Goal: Task Accomplishment & Management: Manage account settings

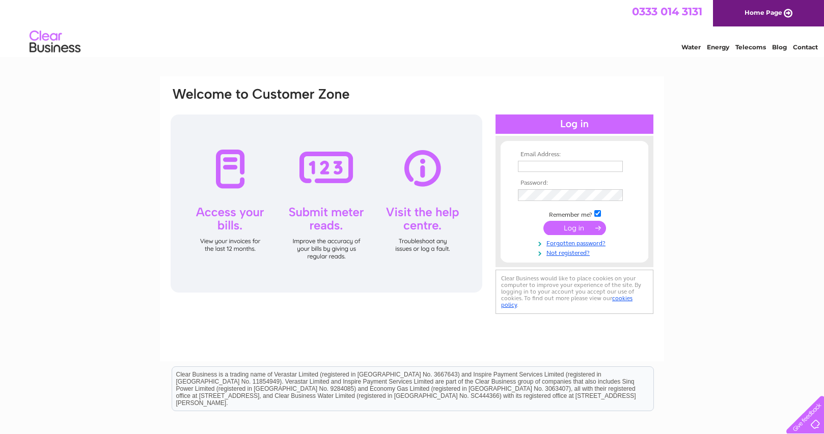
type input "fabcastfencing@unicombox.co.uk"
click at [572, 229] on input "submit" at bounding box center [574, 229] width 63 height 14
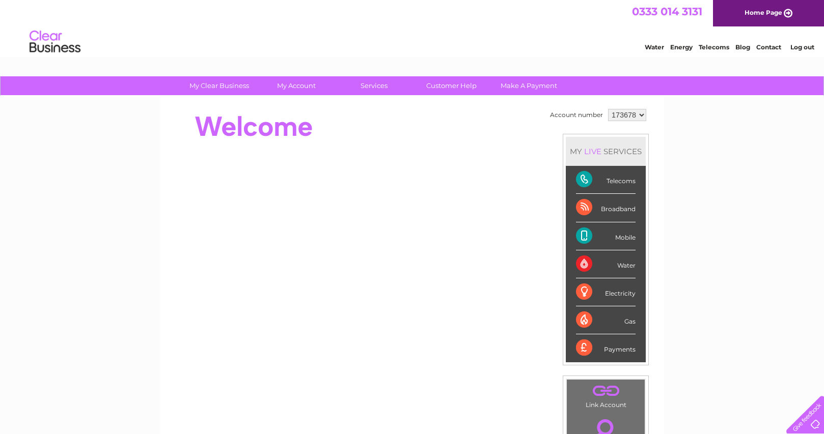
click at [590, 180] on div "Telecoms" at bounding box center [606, 180] width 60 height 28
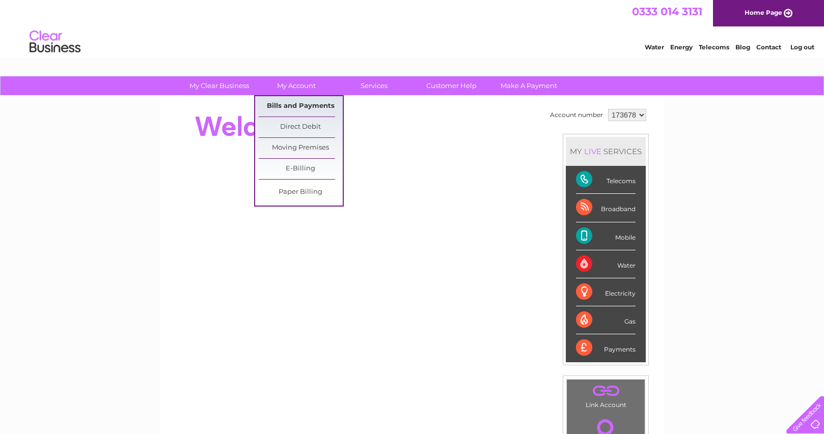
click at [293, 105] on link "Bills and Payments" at bounding box center [301, 106] width 84 height 20
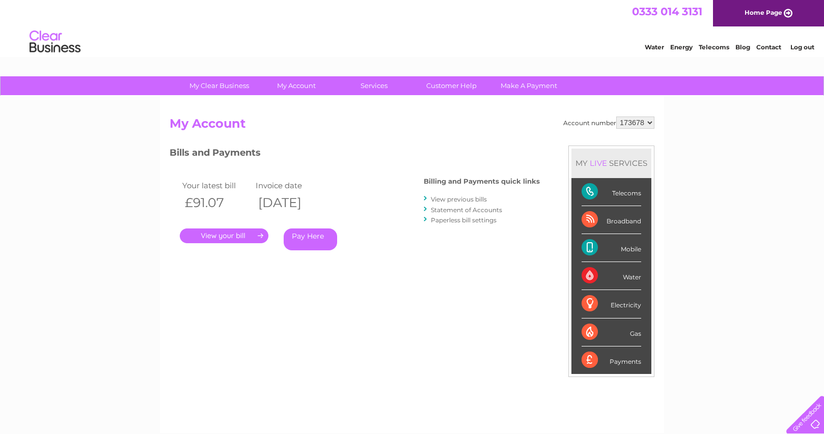
click at [463, 197] on link "View previous bills" at bounding box center [459, 200] width 56 height 8
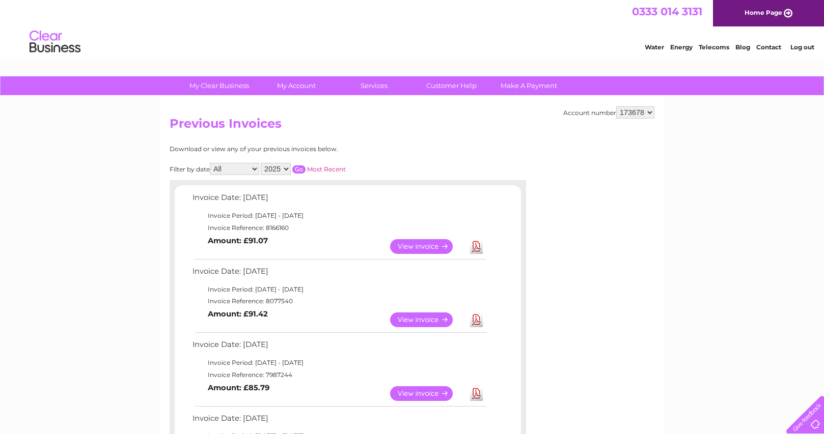
click at [432, 316] on link "View" at bounding box center [427, 320] width 75 height 15
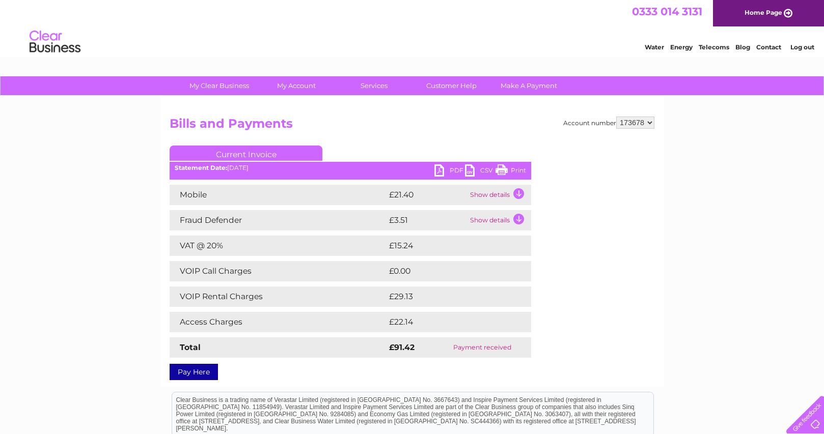
click at [516, 193] on td "Show details" at bounding box center [500, 195] width 64 height 20
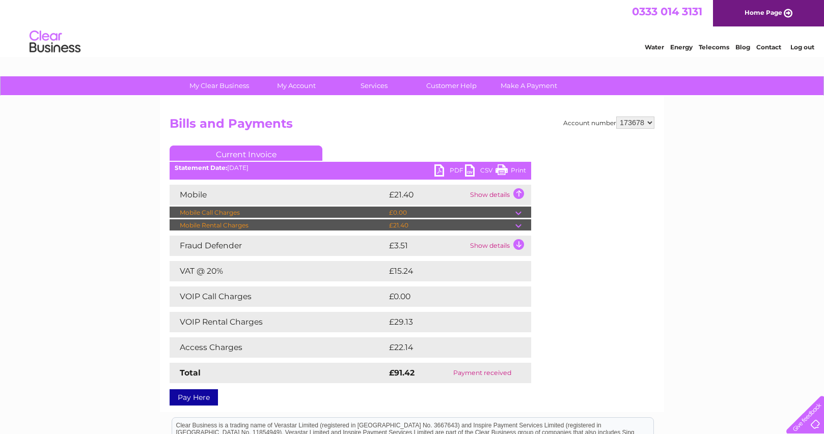
click at [516, 244] on td "Show details" at bounding box center [500, 246] width 64 height 20
